Goal: Download file/media

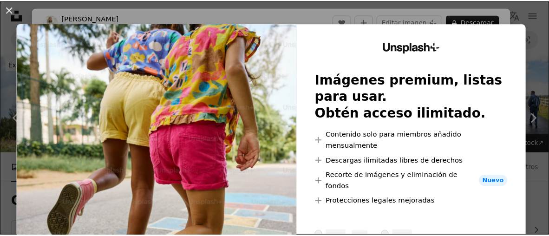
scroll to position [4602, 0]
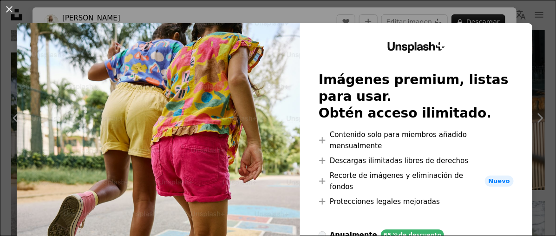
click at [535, 117] on div "An X shape Unsplash+ Imágenes premium, listas para usar. Obtén acceso ilimitado…" at bounding box center [278, 118] width 556 height 236
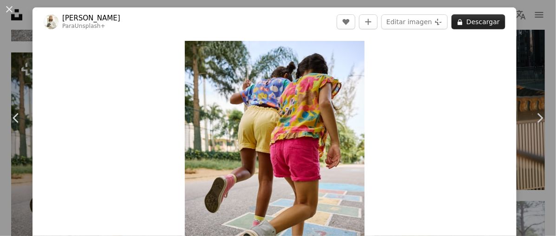
click at [464, 18] on button "A lock Descargar" at bounding box center [478, 21] width 54 height 15
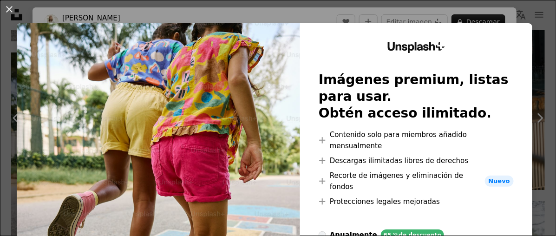
click at [480, 21] on div "An X shape Unsplash+ Imágenes premium, listas para usar. Obtén acceso ilimitado…" at bounding box center [278, 118] width 556 height 236
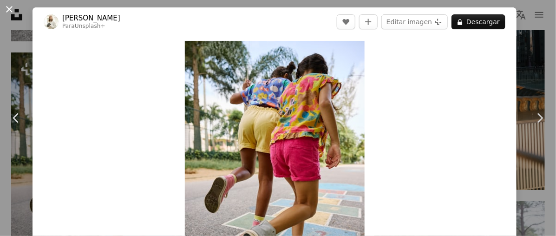
click at [11, 9] on button "An X shape" at bounding box center [9, 9] width 11 height 11
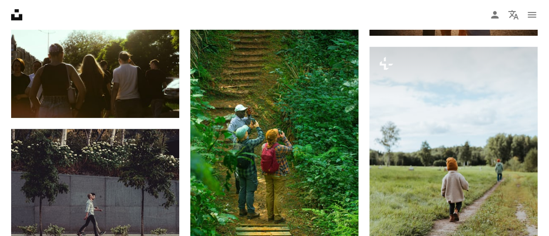
scroll to position [5103, 0]
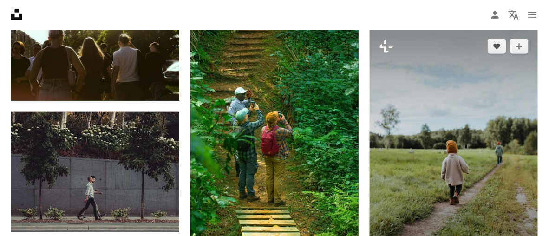
click at [469, 133] on img at bounding box center [454, 156] width 168 height 252
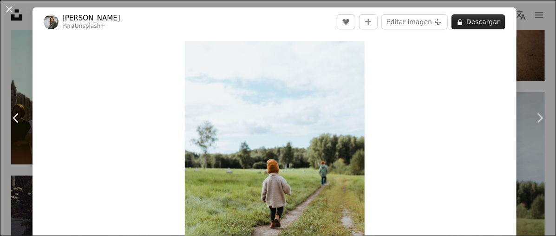
click at [473, 23] on button "A lock Descargar" at bounding box center [478, 21] width 54 height 15
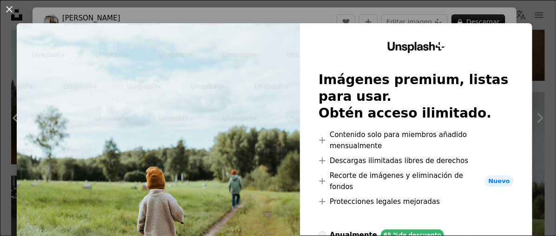
click at [530, 11] on div "An X shape Unsplash+ Imágenes premium, listas para usar. Obtén acceso ilimitado…" at bounding box center [278, 118] width 556 height 236
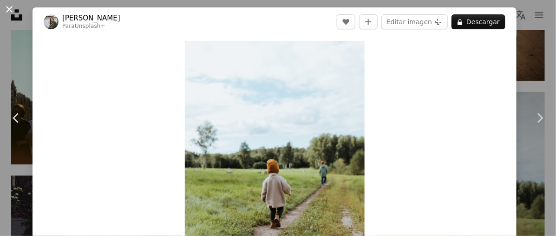
click at [9, 9] on button "An X shape" at bounding box center [9, 9] width 11 height 11
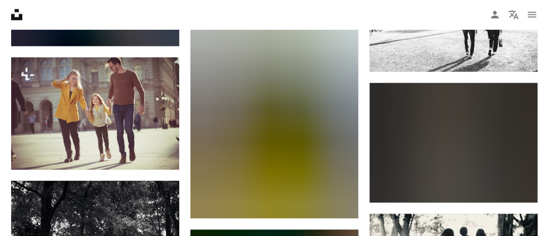
scroll to position [11384, 0]
